Goal: Find specific page/section: Find specific page/section

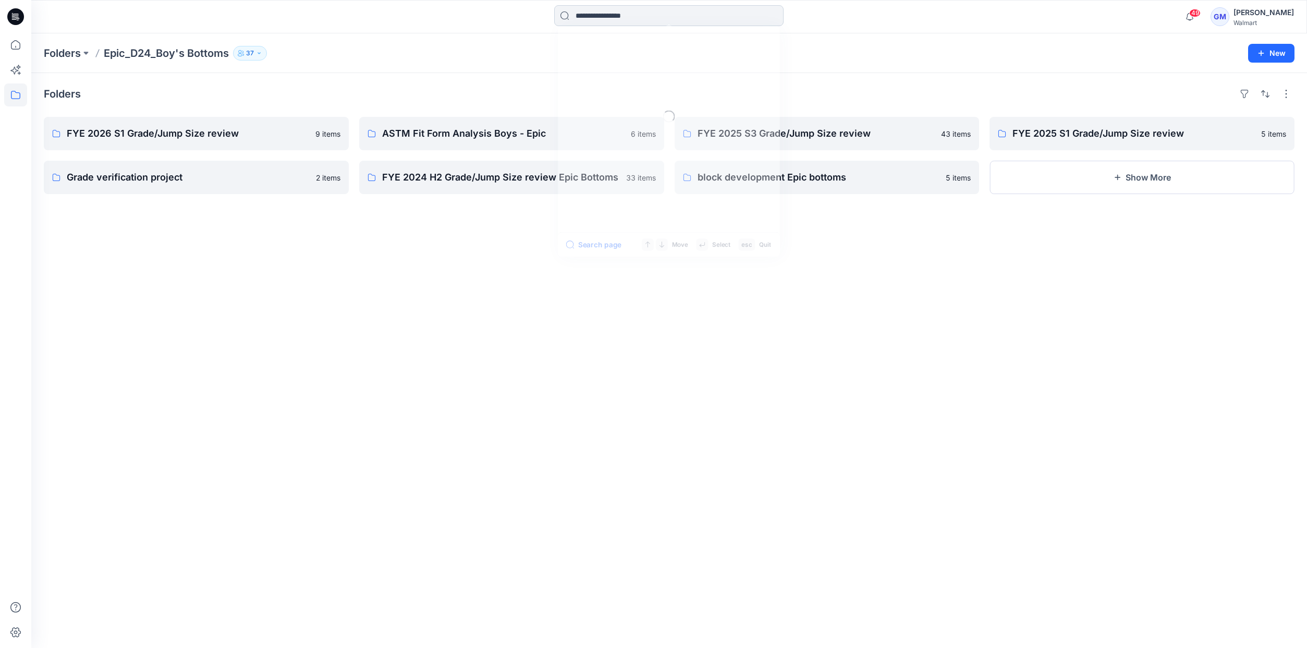
click at [581, 17] on input at bounding box center [668, 15] width 229 height 21
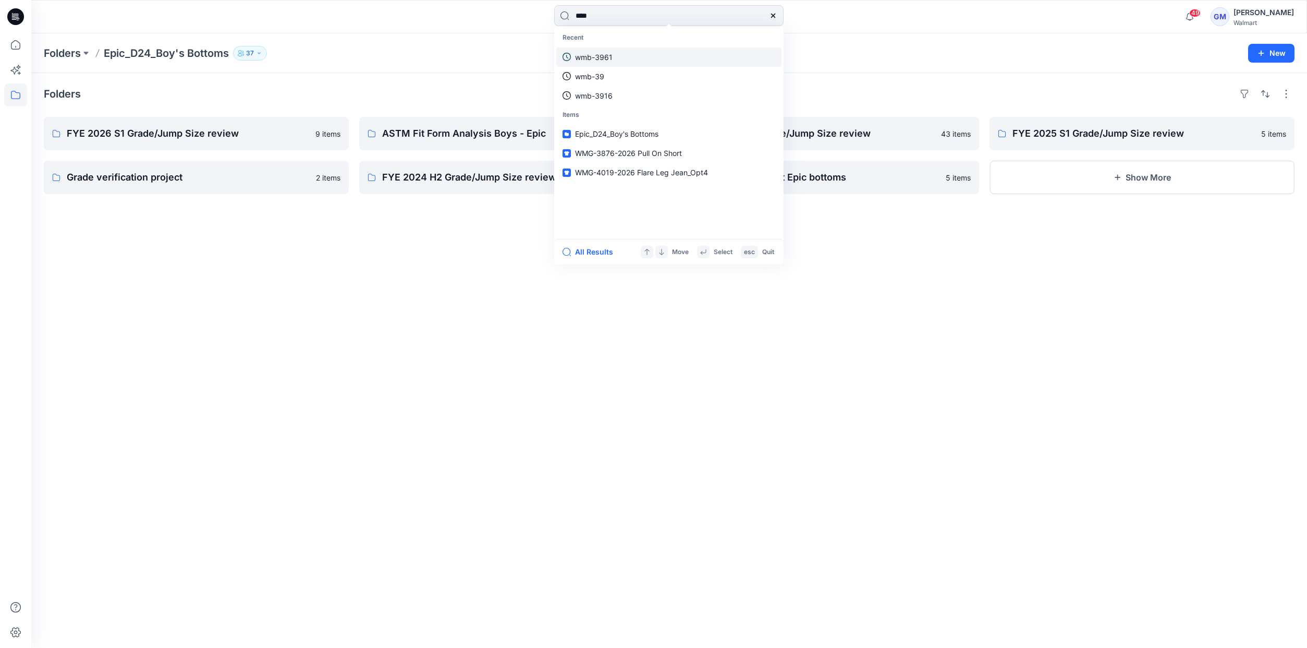
type input "****"
click at [673, 58] on span "-2026 _Cargo Pant" at bounding box center [650, 57] width 64 height 9
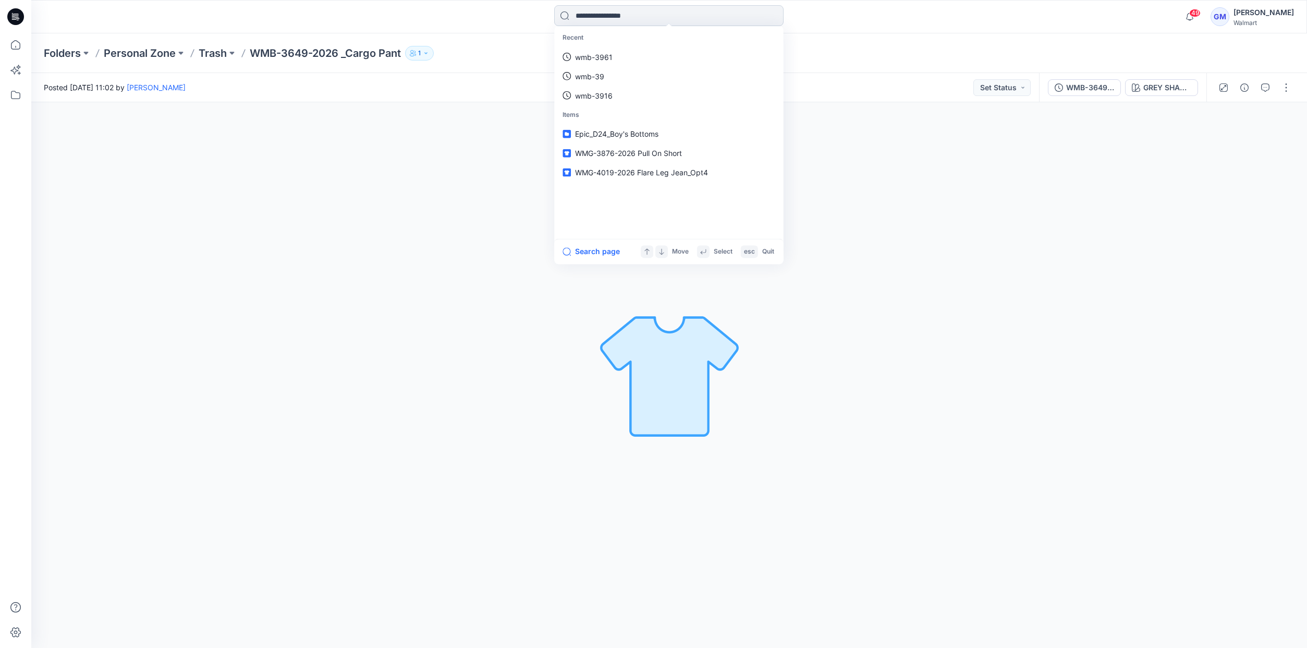
click at [637, 20] on input at bounding box center [668, 15] width 229 height 21
click at [614, 53] on link "3649" at bounding box center [668, 56] width 225 height 19
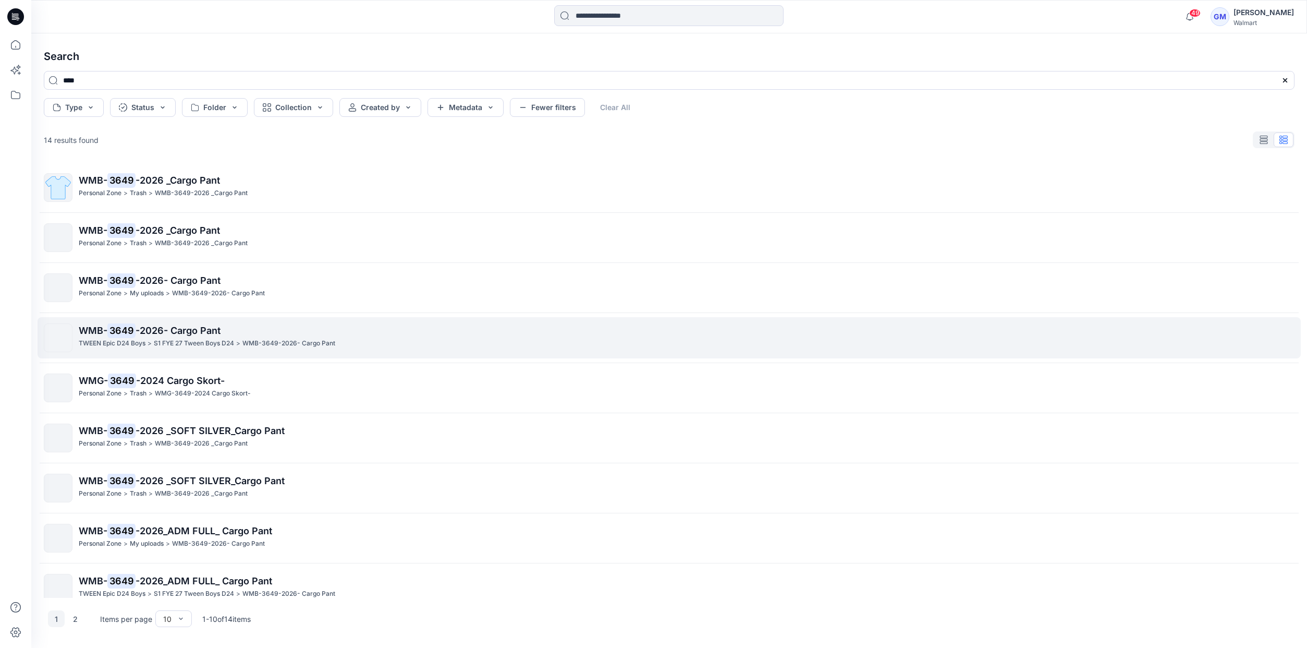
click at [177, 332] on span "-2026- Cargo Pant" at bounding box center [178, 330] width 85 height 11
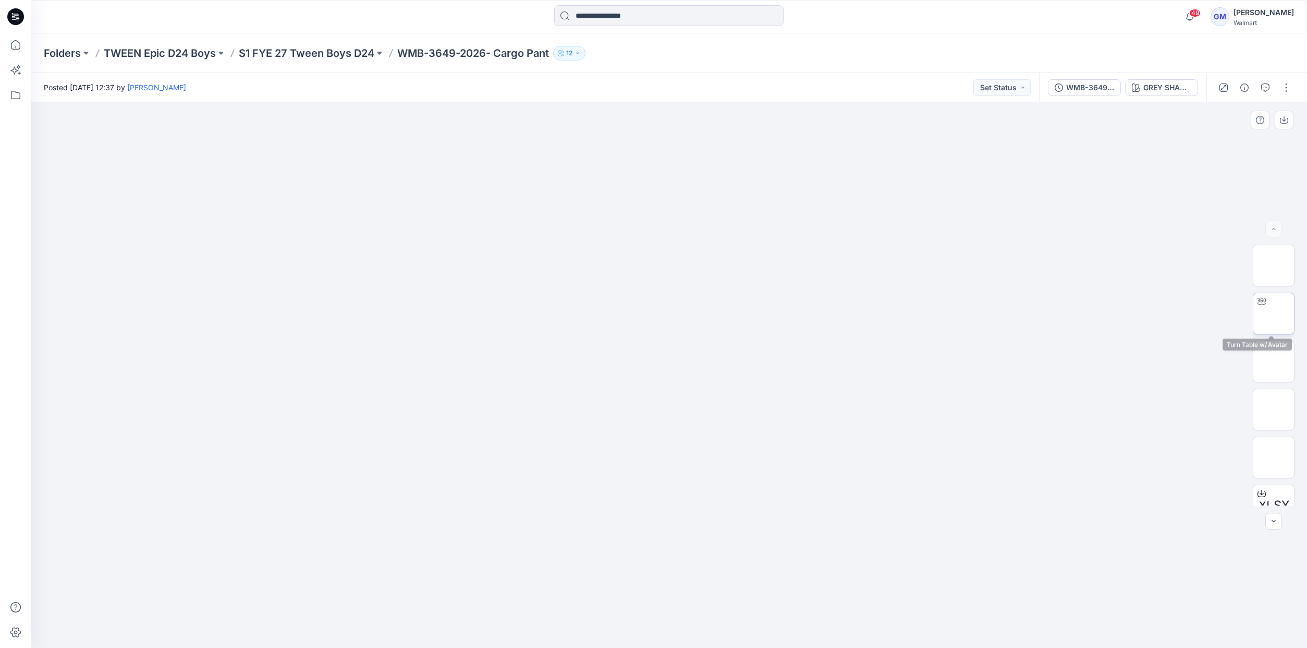
click at [1274, 313] on img at bounding box center [1274, 313] width 0 height 0
click at [1167, 84] on div "GREY SHADOW" at bounding box center [1167, 87] width 48 height 11
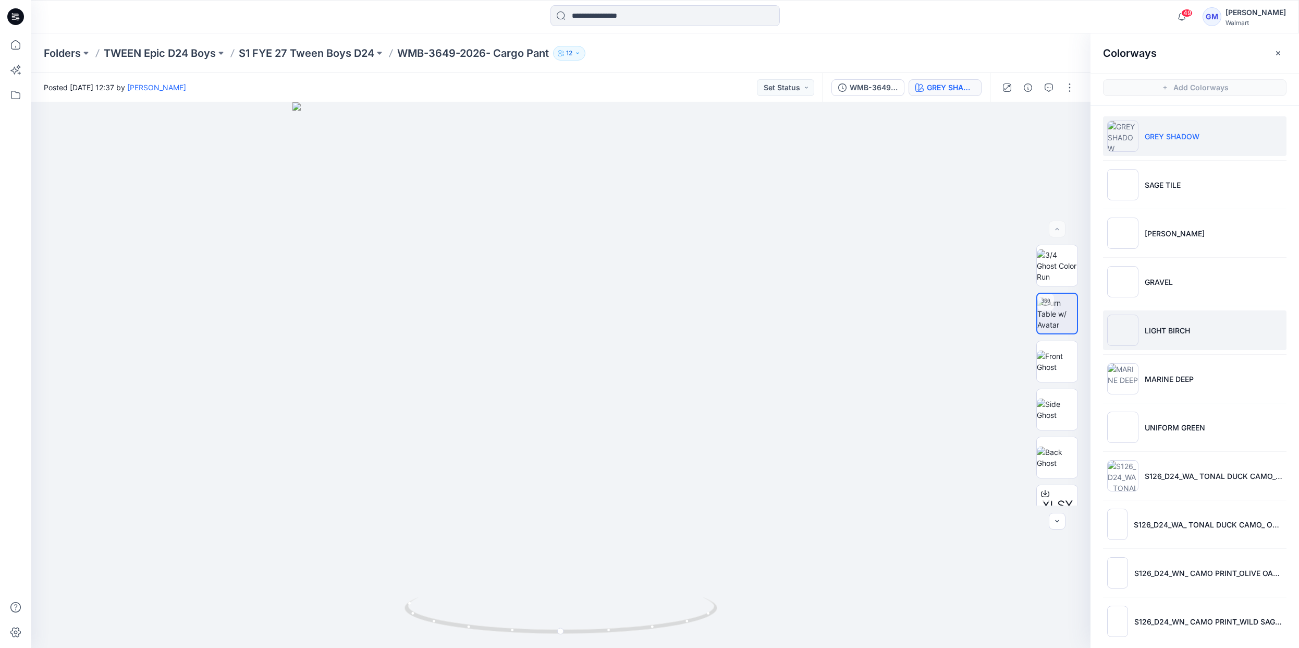
click at [1152, 326] on p "LIGHT BIRCH" at bounding box center [1167, 330] width 45 height 11
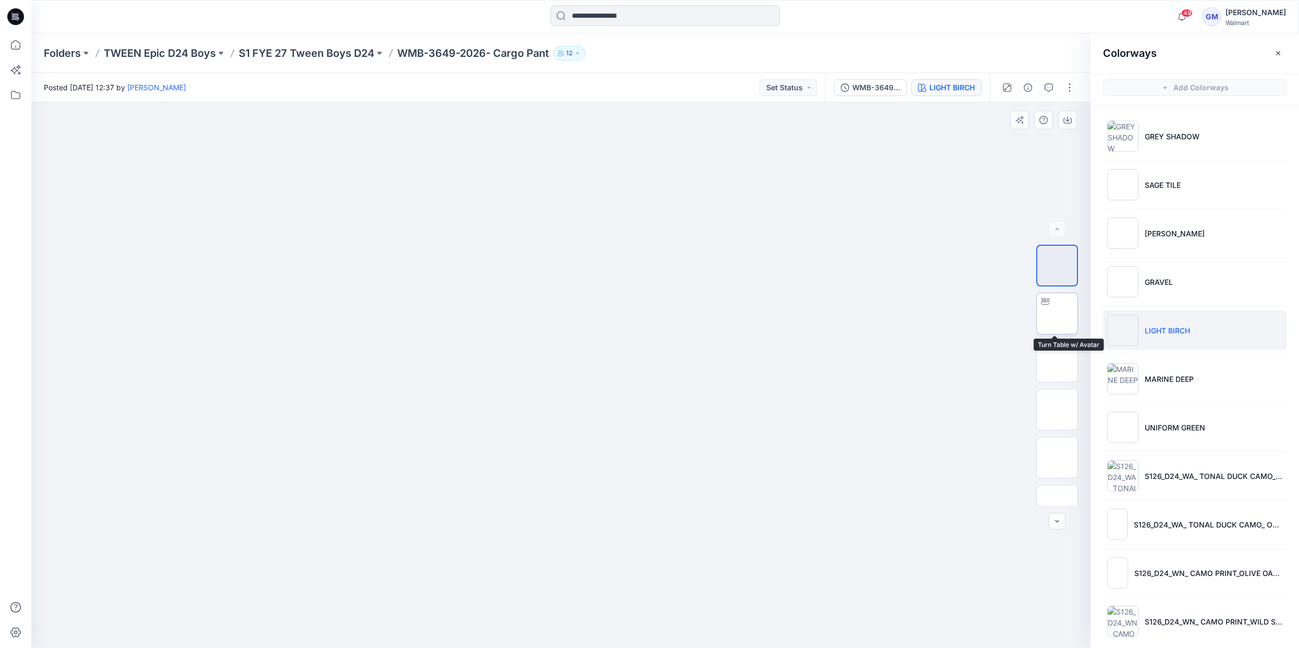
click at [1057, 313] on img at bounding box center [1057, 313] width 0 height 0
drag, startPoint x: 626, startPoint y: 437, endPoint x: 721, endPoint y: 435, distance: 94.9
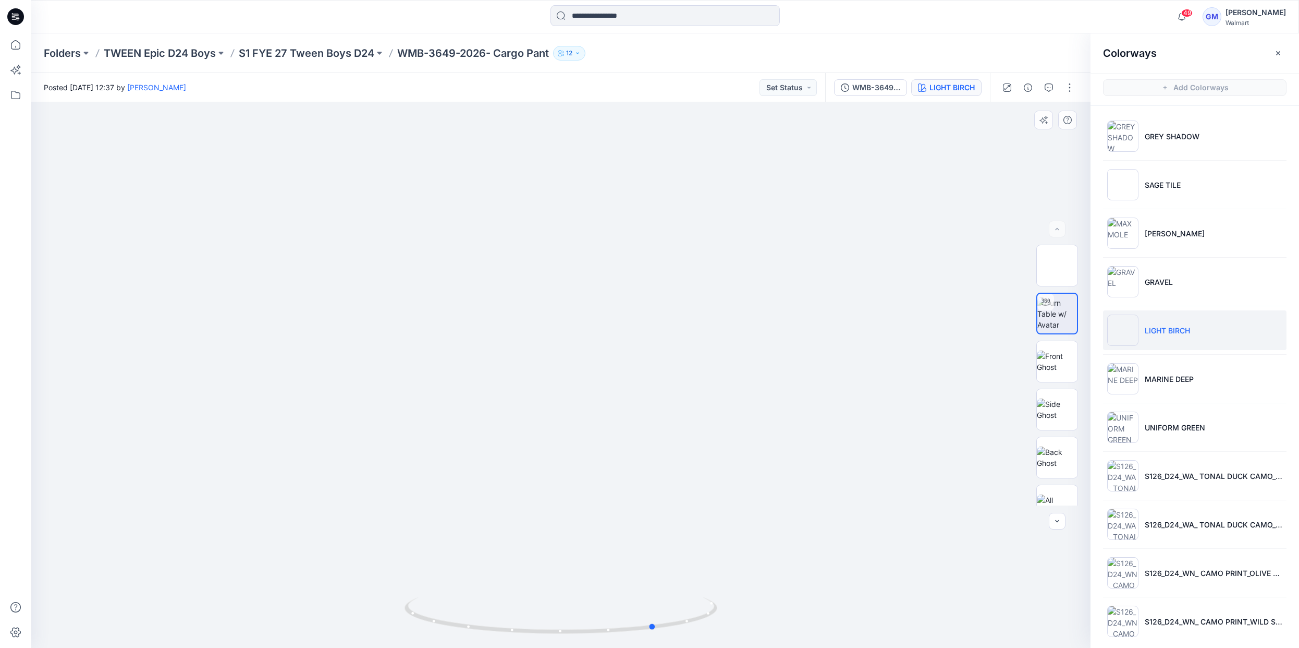
click at [721, 435] on div at bounding box center [561, 374] width 1060 height 545
drag, startPoint x: 694, startPoint y: 437, endPoint x: 772, endPoint y: 435, distance: 77.7
click at [772, 435] on div at bounding box center [561, 374] width 1060 height 545
click at [595, 16] on input at bounding box center [665, 15] width 229 height 21
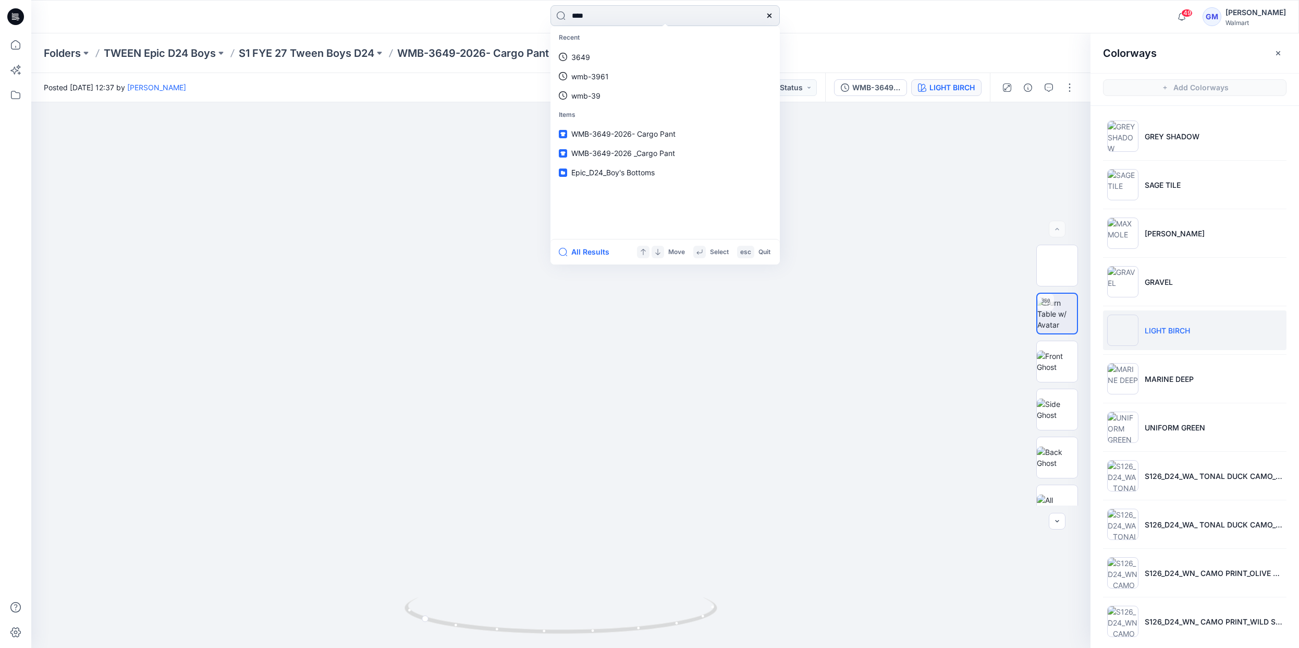
type input "****"
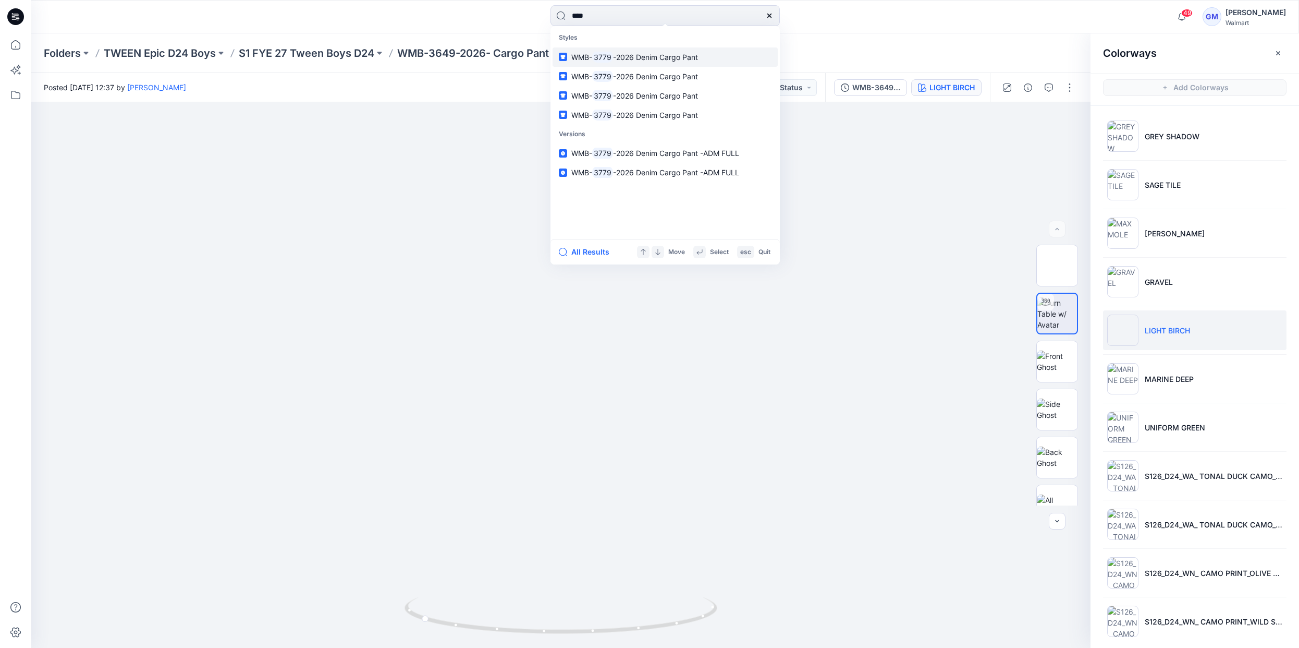
click at [642, 56] on span "-2026 Denim Cargo Pant" at bounding box center [655, 57] width 85 height 9
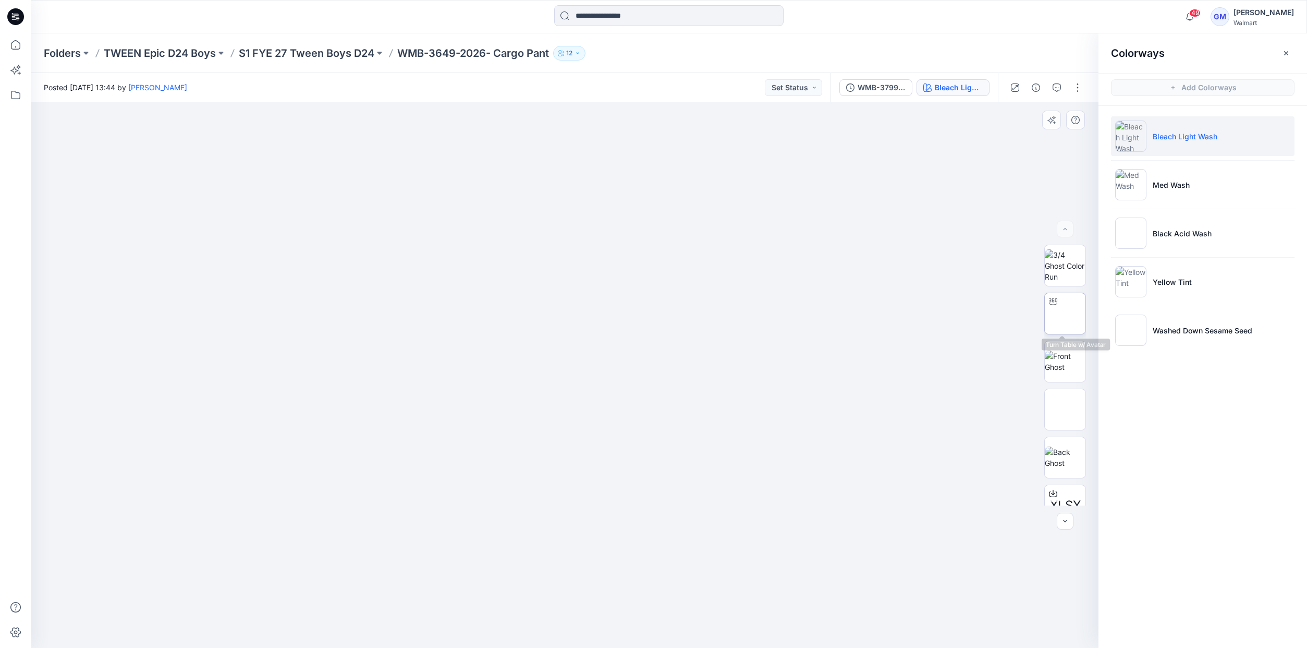
drag, startPoint x: 1064, startPoint y: 313, endPoint x: 1053, endPoint y: 323, distance: 14.4
click at [1065, 313] on img at bounding box center [1065, 313] width 0 height 0
drag, startPoint x: 660, startPoint y: 452, endPoint x: 752, endPoint y: 430, distance: 94.5
click at [752, 430] on div at bounding box center [564, 374] width 1067 height 545
